Goal: Information Seeking & Learning: Learn about a topic

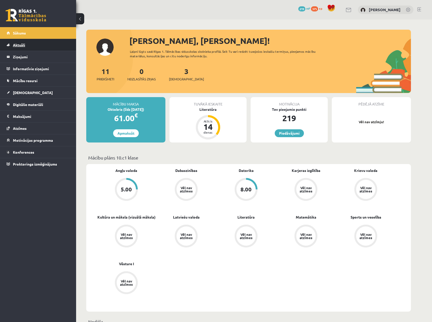
click at [25, 45] on span "Aktuāli" at bounding box center [19, 45] width 12 height 5
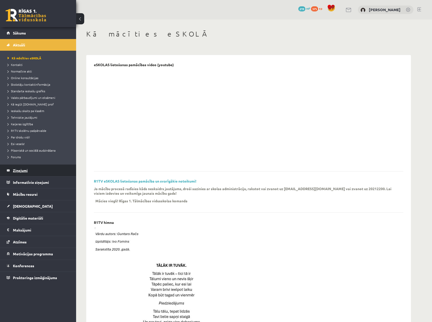
click at [20, 175] on legend "Ziņojumi 0" at bounding box center [41, 171] width 57 height 12
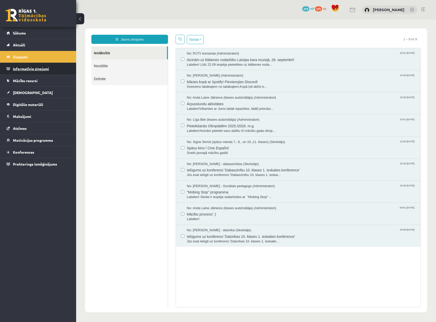
click at [19, 72] on legend "Informatīvie ziņojumi 0" at bounding box center [41, 69] width 57 height 12
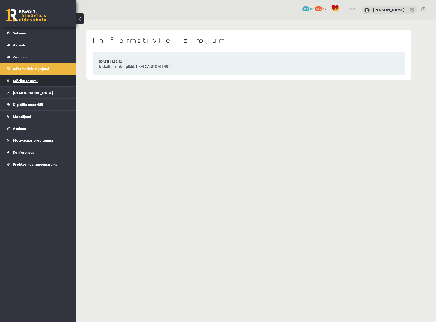
click at [40, 83] on link "Mācību resursi" at bounding box center [38, 81] width 63 height 12
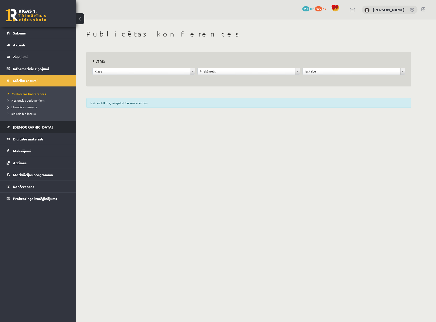
click at [25, 128] on span "[DEMOGRAPHIC_DATA]" at bounding box center [33, 127] width 40 height 5
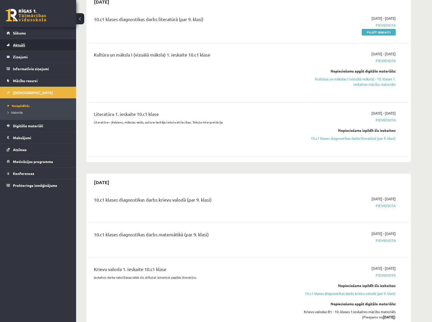
scroll to position [76, 0]
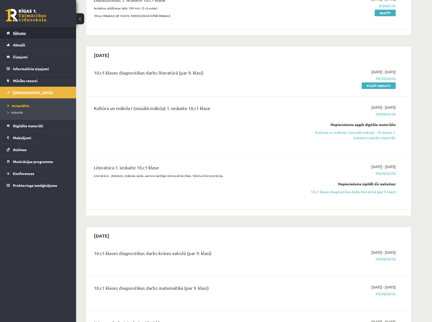
click at [23, 31] on span "Sākums" at bounding box center [19, 33] width 13 height 5
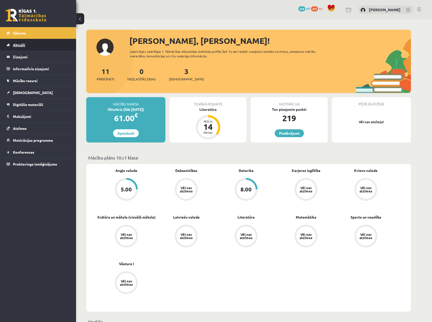
click at [29, 46] on link "Aktuāli" at bounding box center [38, 45] width 63 height 12
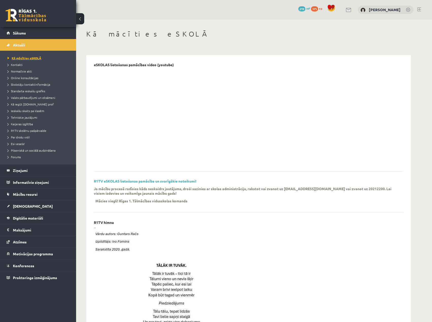
click at [28, 59] on span "Kā mācīties eSKOLĀ" at bounding box center [25, 58] width 34 height 4
click at [30, 33] on link "Sākums" at bounding box center [38, 33] width 63 height 12
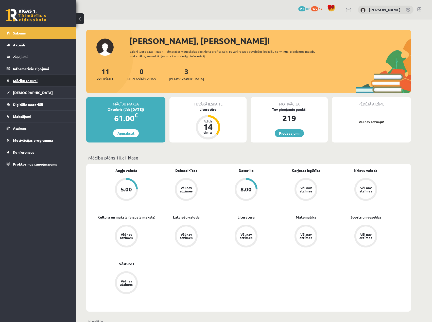
click at [23, 81] on span "Mācību resursi" at bounding box center [25, 80] width 25 height 5
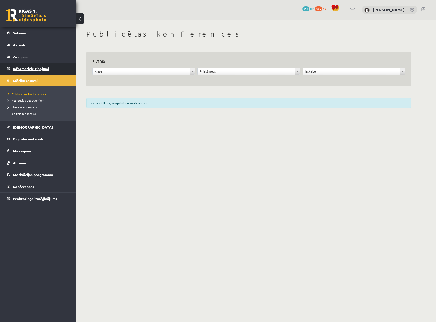
click at [35, 67] on legend "Informatīvie ziņojumi 0" at bounding box center [41, 69] width 57 height 12
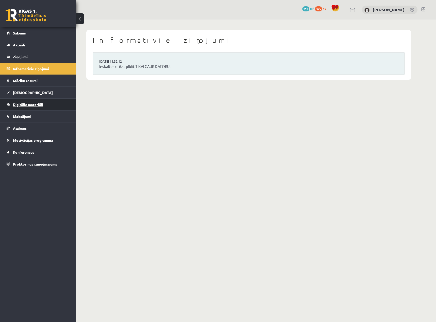
click at [34, 106] on span "Digitālie materiāli" at bounding box center [28, 104] width 30 height 5
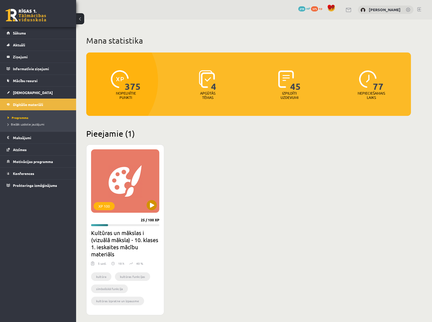
click at [132, 183] on div "XP 100" at bounding box center [125, 180] width 68 height 63
